Goal: Transaction & Acquisition: Download file/media

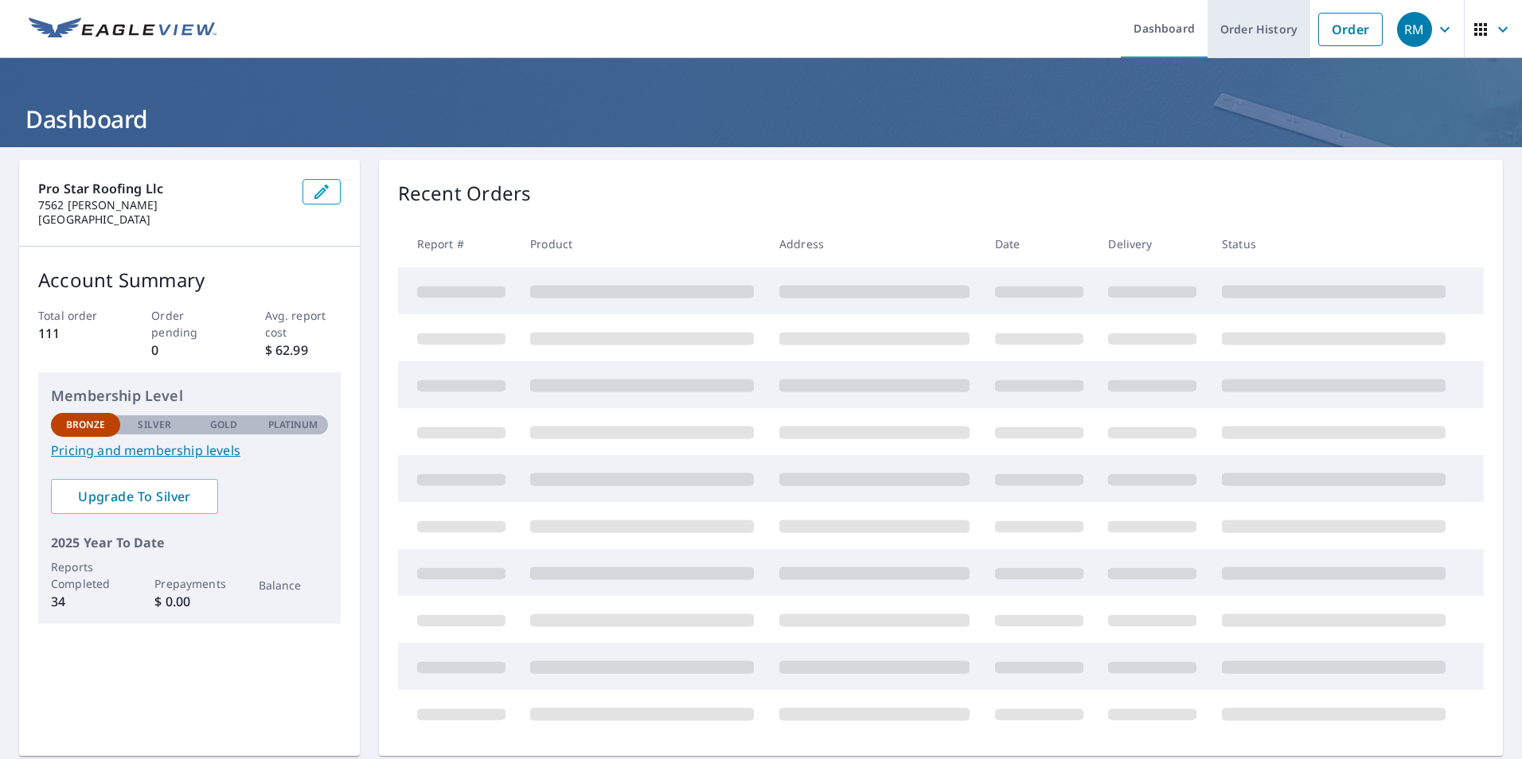
click at [1257, 29] on link "Order History" at bounding box center [1258, 29] width 103 height 58
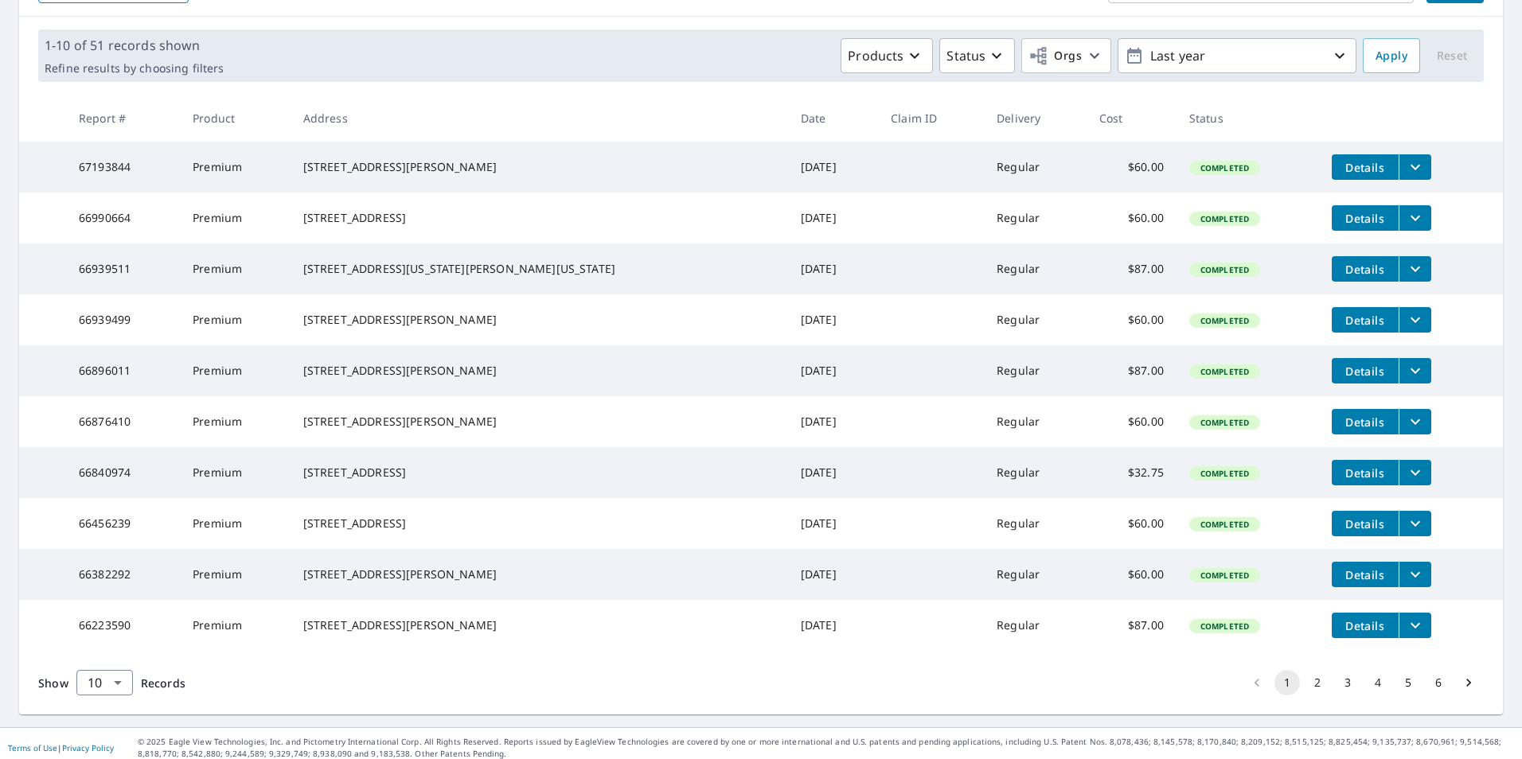
scroll to position [239, 0]
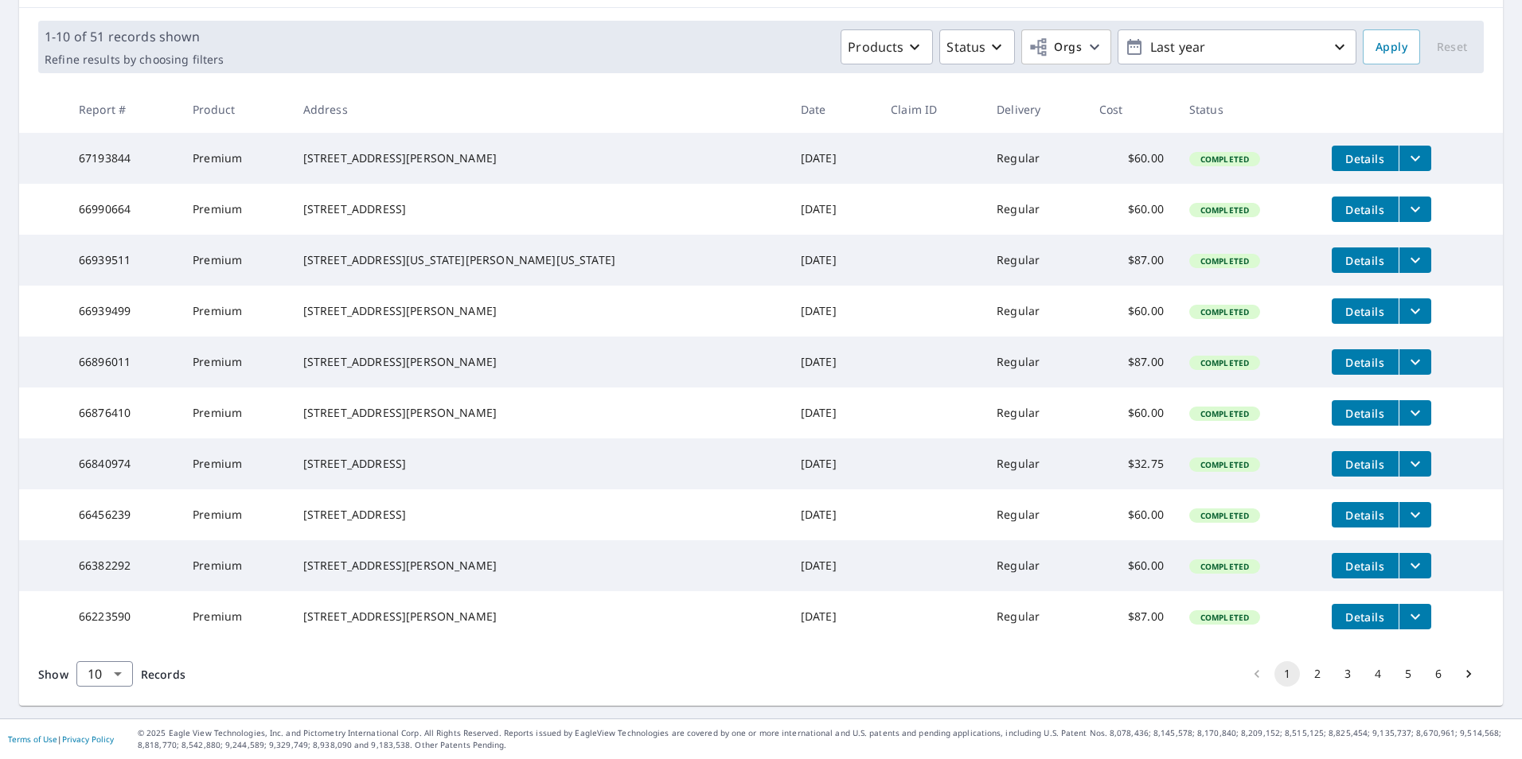
click at [788, 591] on td "[DATE]" at bounding box center [833, 565] width 90 height 51
click at [1405, 575] on icon "filesDropdownBtn-66382292" at bounding box center [1414, 565] width 19 height 19
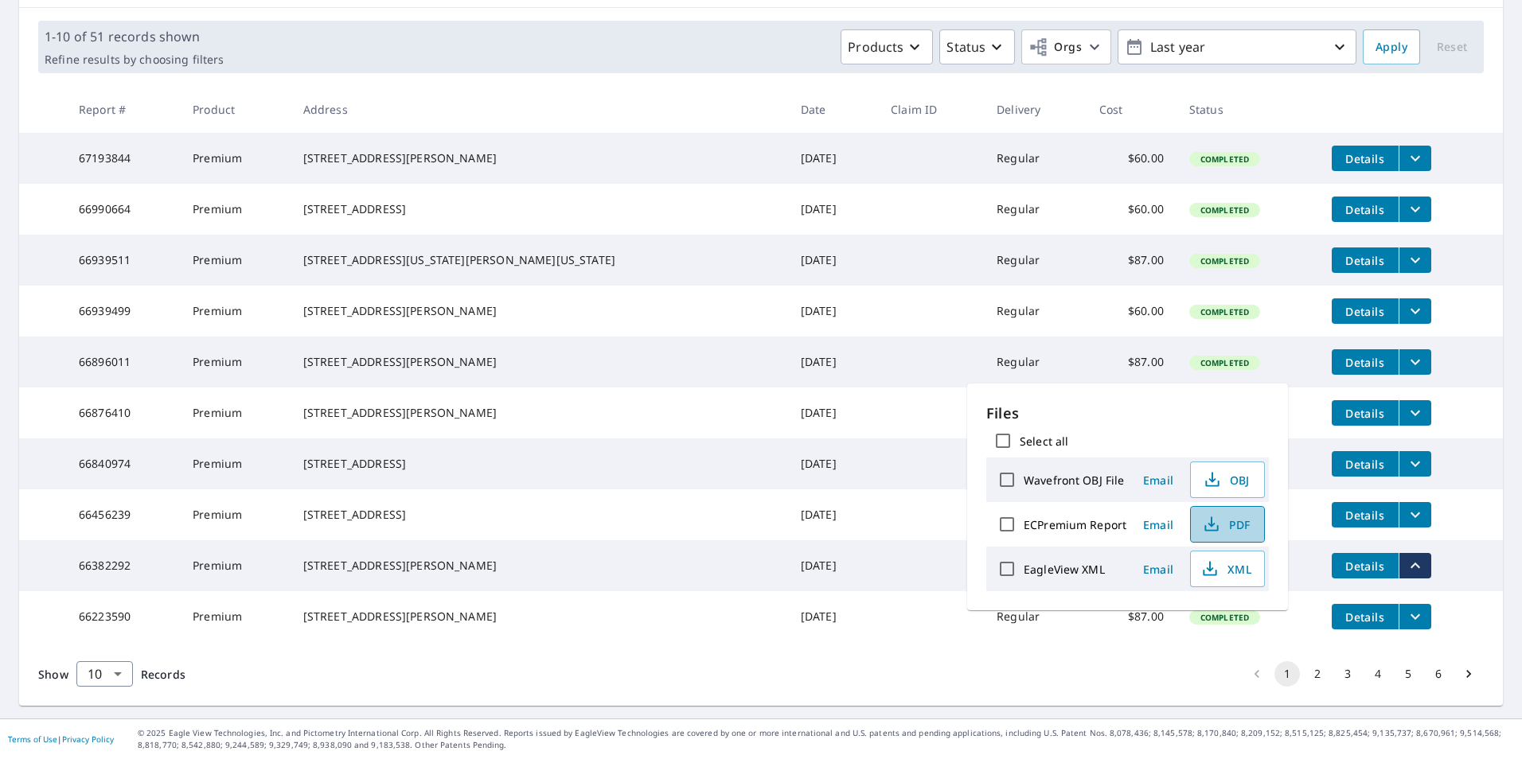
click at [1233, 523] on span "PDF" at bounding box center [1225, 524] width 51 height 19
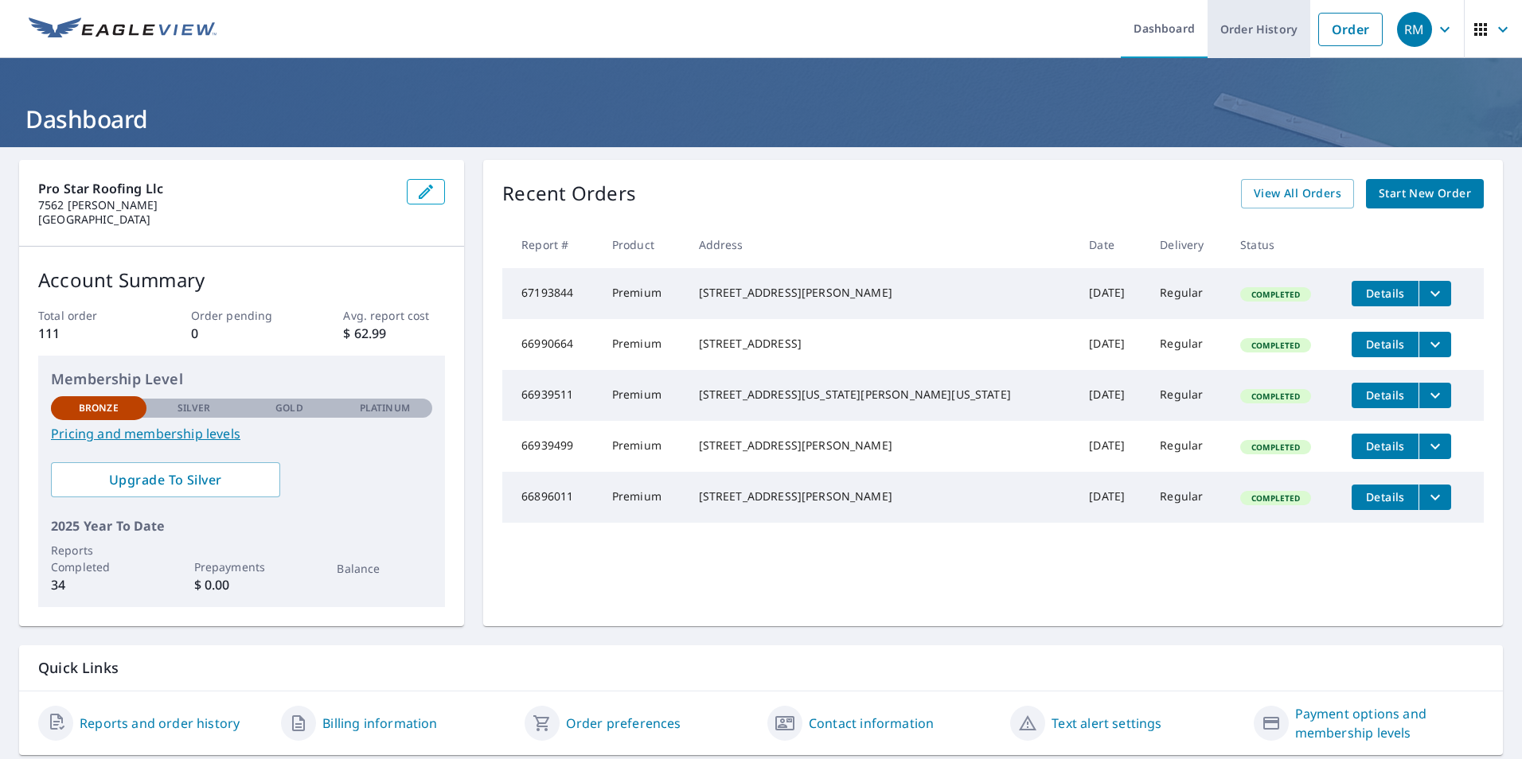
click at [1256, 41] on link "Order History" at bounding box center [1258, 29] width 103 height 58
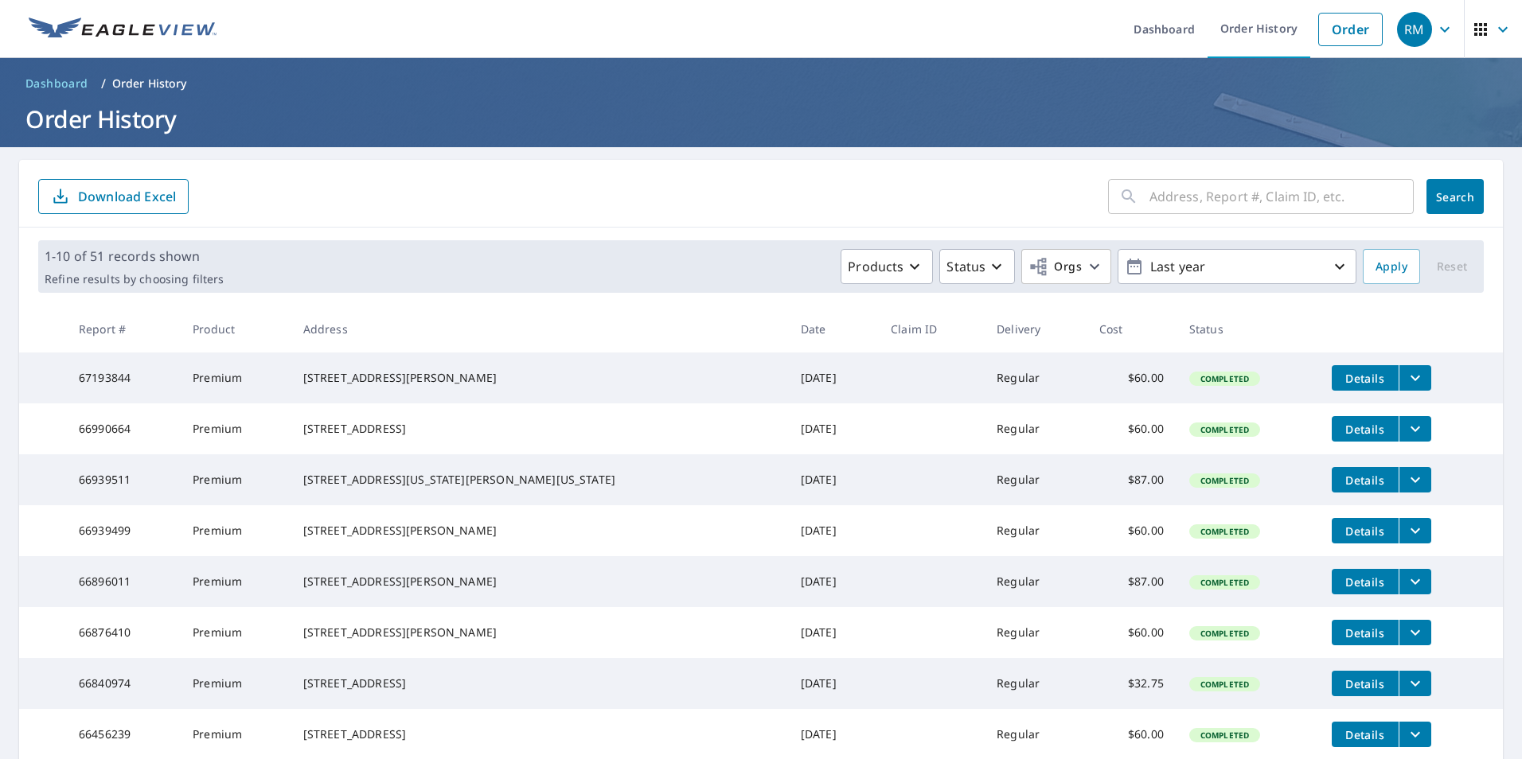
click at [788, 496] on td "[DATE]" at bounding box center [833, 479] width 90 height 51
click at [1405, 489] on icon "filesDropdownBtn-66939511" at bounding box center [1414, 479] width 19 height 19
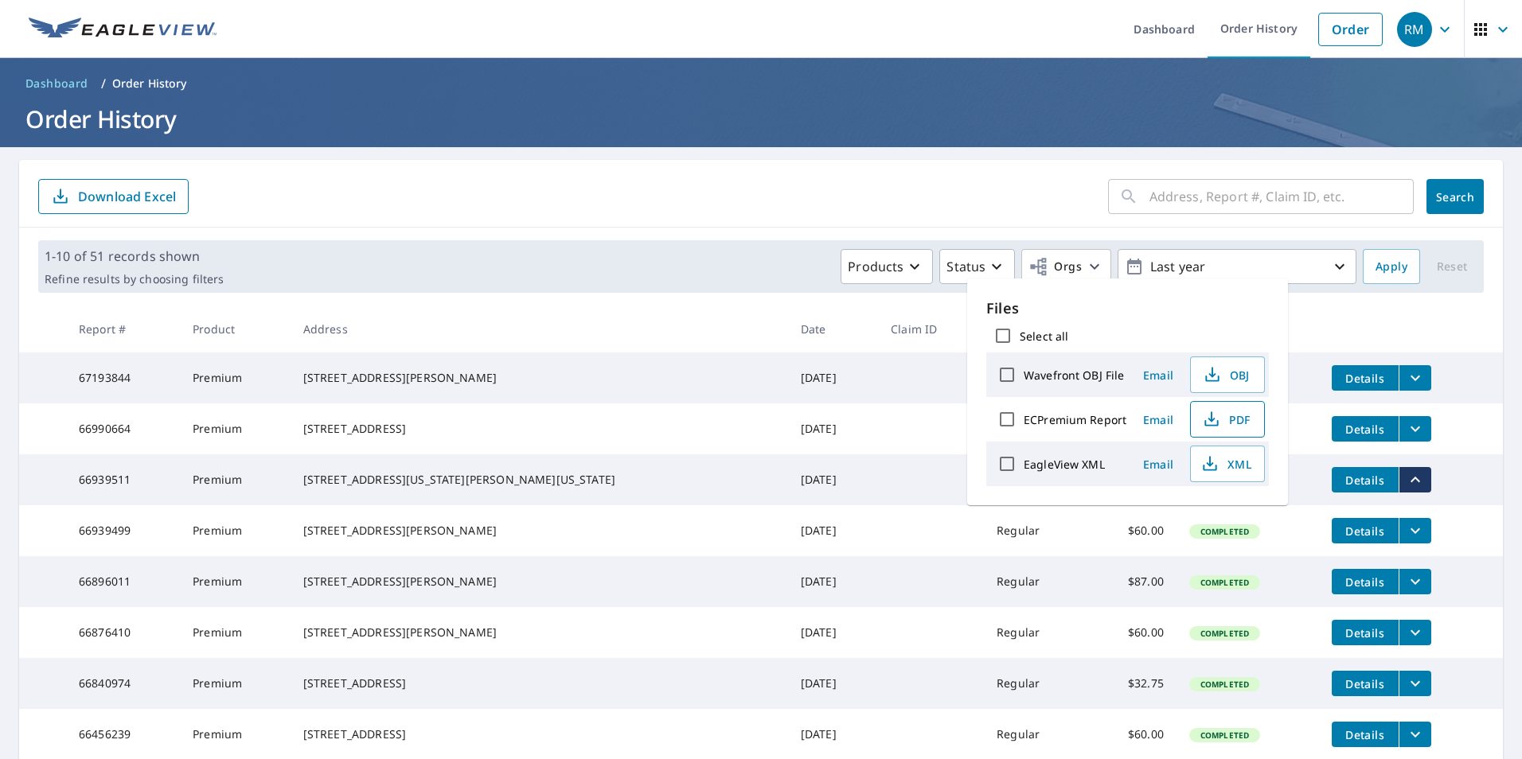
click at [1221, 421] on span "PDF" at bounding box center [1225, 419] width 51 height 19
